Goal: Information Seeking & Learning: Learn about a topic

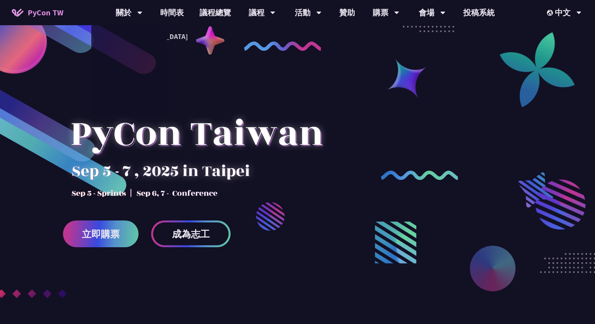
click at [38, 10] on span "PyCon TW" at bounding box center [46, 13] width 36 height 12
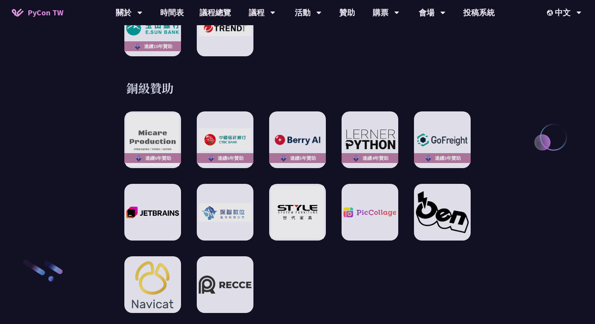
scroll to position [1095, 0]
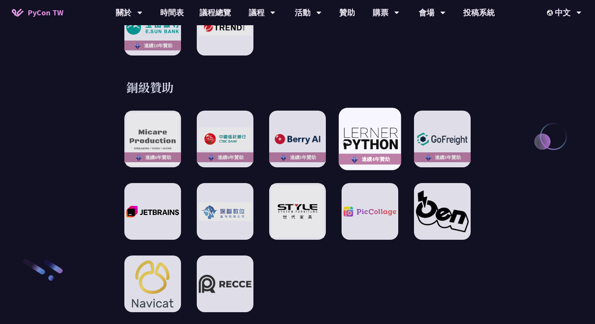
click at [384, 132] on img at bounding box center [370, 139] width 58 height 24
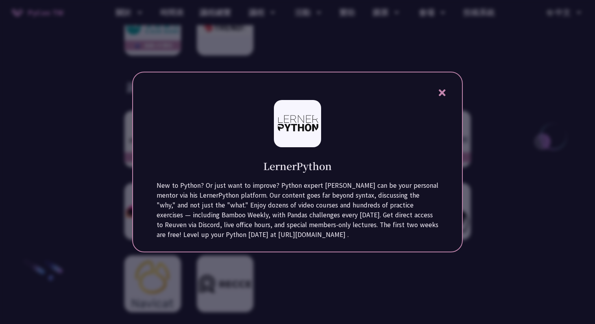
click at [445, 81] on div "LernerPython New to Python? Or just want to improve? Python expert [PERSON_NAME…" at bounding box center [297, 162] width 331 height 181
click at [445, 89] on icon at bounding box center [442, 93] width 10 height 10
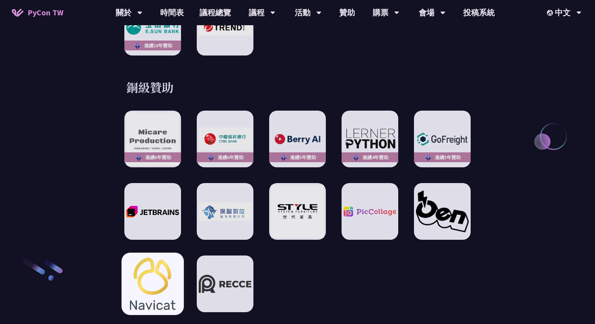
click at [153, 262] on img at bounding box center [153, 284] width 58 height 62
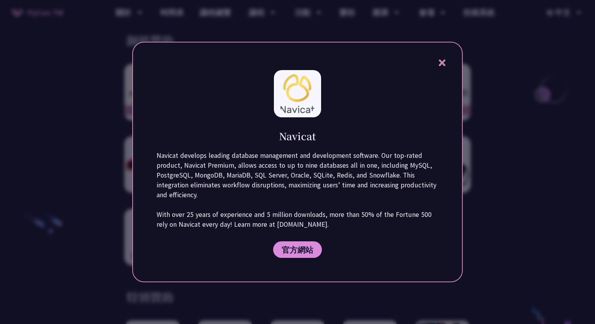
scroll to position [1145, 0]
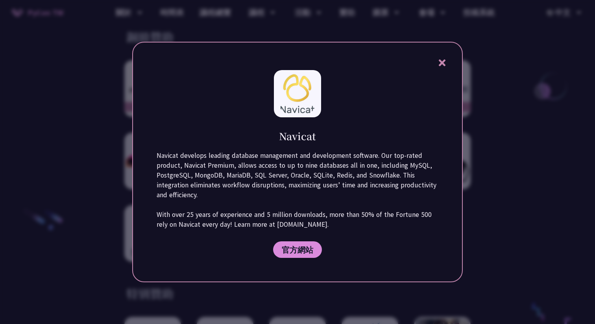
click at [440, 62] on icon at bounding box center [441, 62] width 7 height 7
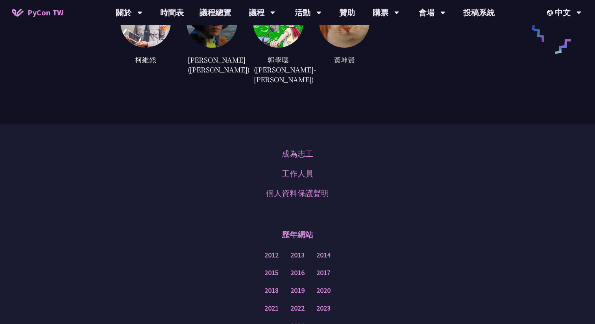
scroll to position [2292, 0]
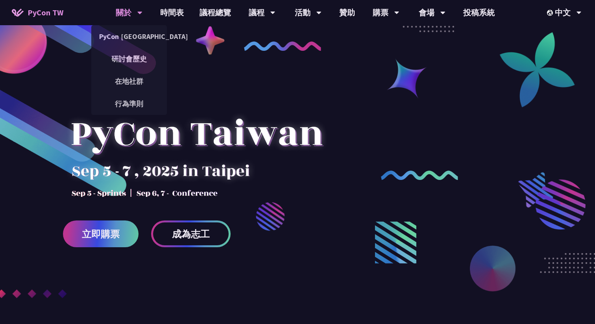
click at [127, 5] on div "關於" at bounding box center [129, 12] width 27 height 25
click at [126, 51] on link "研討會歷史" at bounding box center [129, 59] width 76 height 18
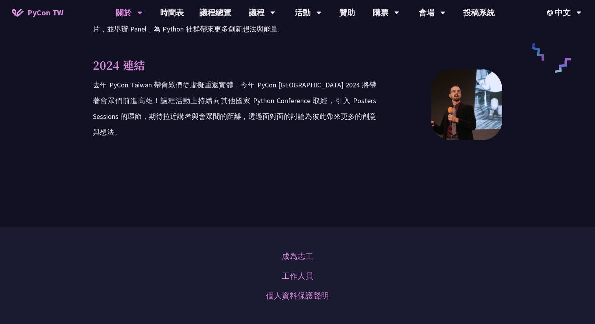
scroll to position [1536, 0]
